Goal: Find specific page/section: Find specific page/section

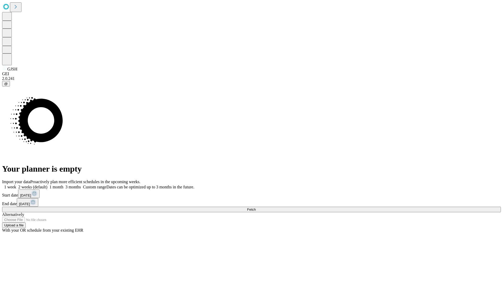
click at [256, 208] on span "Fetch" at bounding box center [251, 210] width 9 height 4
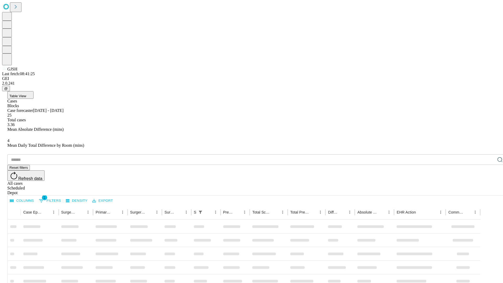
click at [490, 191] on div "Depot" at bounding box center [256, 193] width 499 height 5
